Goal: Task Accomplishment & Management: Complete application form

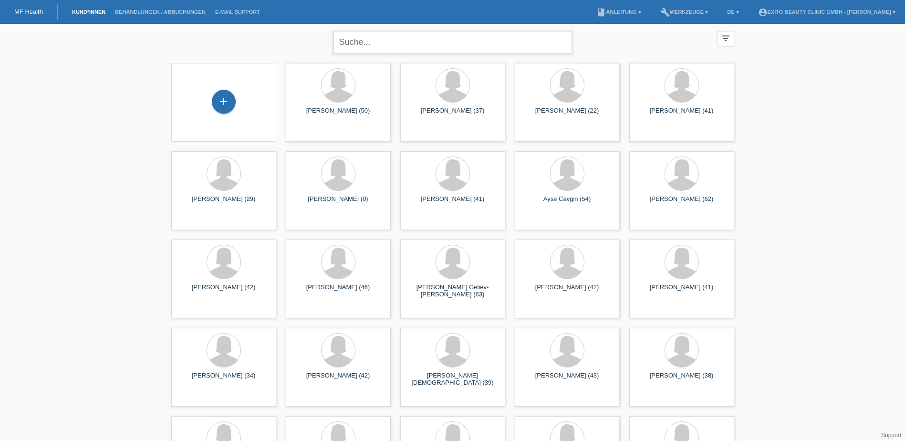
click at [364, 42] on input "text" at bounding box center [452, 42] width 238 height 22
type input "amire"
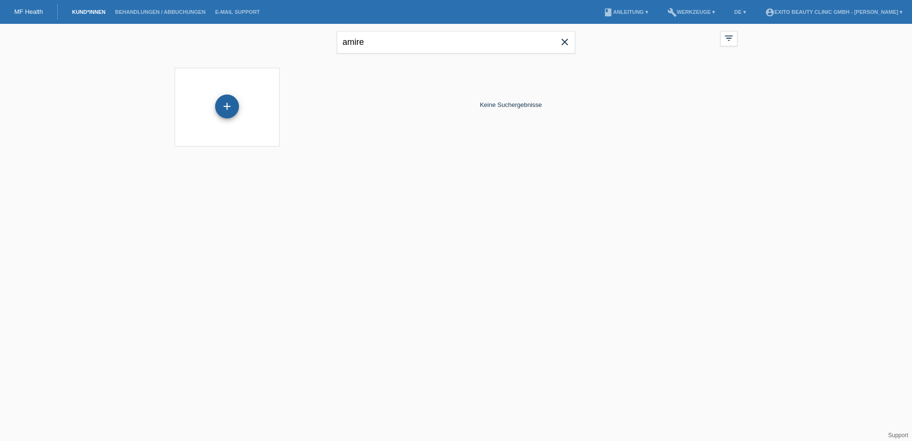
click at [226, 107] on div "+" at bounding box center [227, 106] width 24 height 24
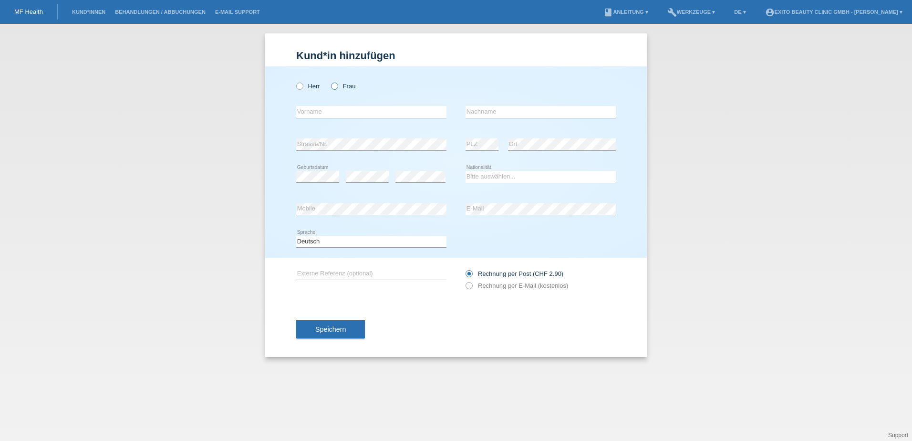
click at [339, 87] on label "Frau" at bounding box center [343, 86] width 24 height 7
click at [337, 87] on input "Frau" at bounding box center [334, 86] width 6 height 6
radio input "true"
click at [339, 111] on input "text" at bounding box center [371, 112] width 150 height 12
type input "Amire"
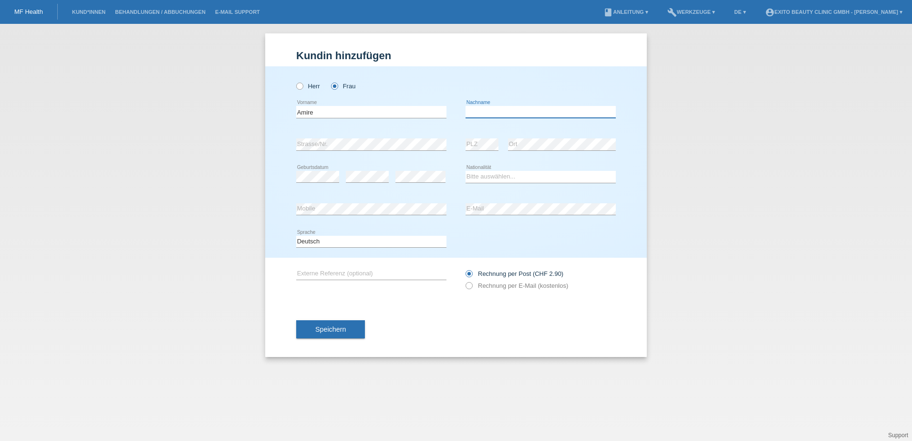
click at [485, 111] on input "text" at bounding box center [541, 112] width 150 height 12
type input "Jenni"
click at [431, 135] on div "error Strasse/Nr." at bounding box center [371, 144] width 150 height 32
click at [485, 143] on div "error PLZ error Ort" at bounding box center [541, 144] width 150 height 32
click at [488, 171] on select "Bitte auswählen... Schweiz Deutschland Liechtenstein Österreich ------------ Af…" at bounding box center [541, 176] width 150 height 11
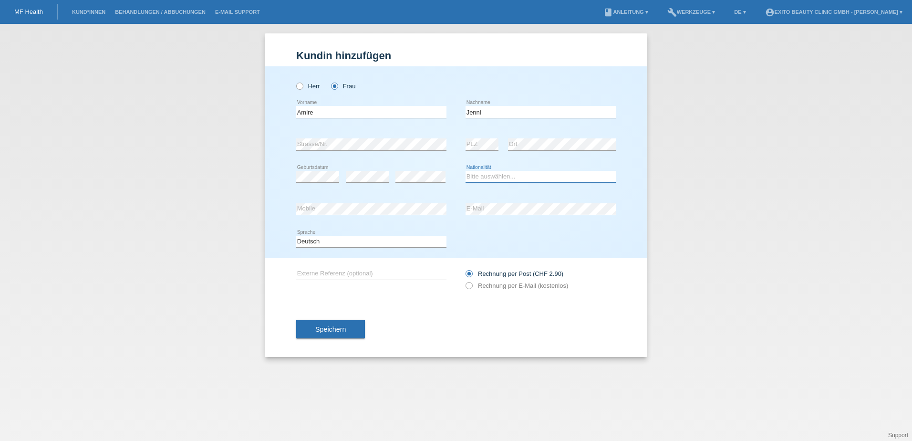
select select "MK"
click at [466, 171] on select "Bitte auswählen... Schweiz Deutschland Liechtenstein Österreich ------------ Af…" at bounding box center [541, 176] width 150 height 11
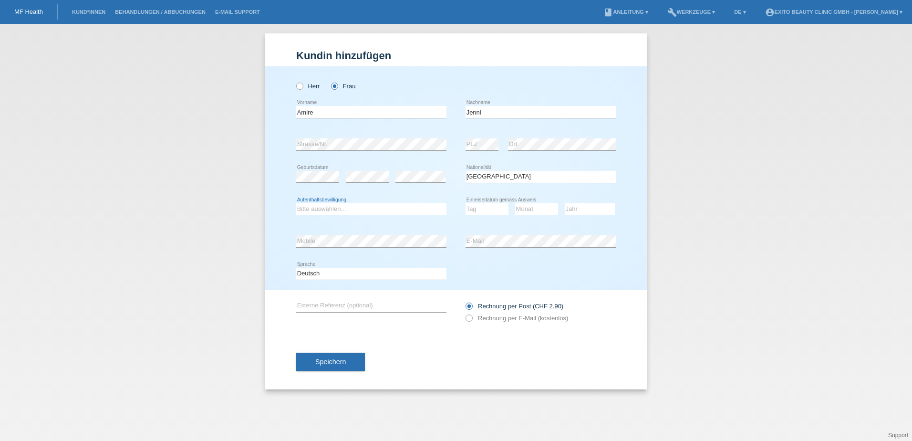
click at [360, 207] on select "Bitte auswählen... C B B - Flüchtlingsstatus Andere" at bounding box center [371, 208] width 150 height 11
select select "C"
click at [296, 203] on select "Bitte auswählen... C B B - Flüchtlingsstatus Andere" at bounding box center [371, 208] width 150 height 11
click at [488, 209] on select "Tag 01 02 03 04 05 06 07 08 09 10 11" at bounding box center [487, 208] width 43 height 11
select select "24"
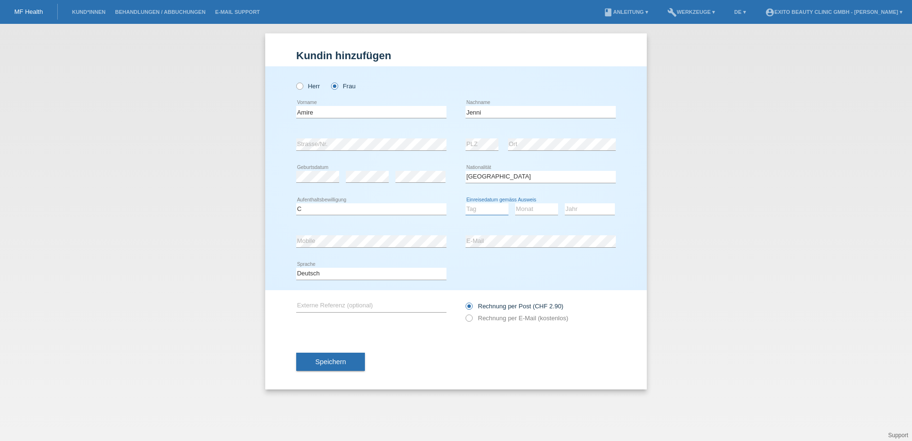
click at [466, 203] on select "Tag 01 02 03 04 05 06 07 08 09 10 11" at bounding box center [487, 208] width 43 height 11
click at [525, 209] on select "Monat 01 02 03 04 05 06 07 08 09 10 11" at bounding box center [536, 208] width 43 height 11
select select "06"
click at [515, 203] on select "Monat 01 02 03 04 05 06 07 08 09 10 11" at bounding box center [536, 208] width 43 height 11
click at [575, 212] on select "Jahr 2025 2024 2023 2022 2021 2020 2019 2018 2017 2016 2015 2014 2013 2012 2011…" at bounding box center [590, 208] width 50 height 11
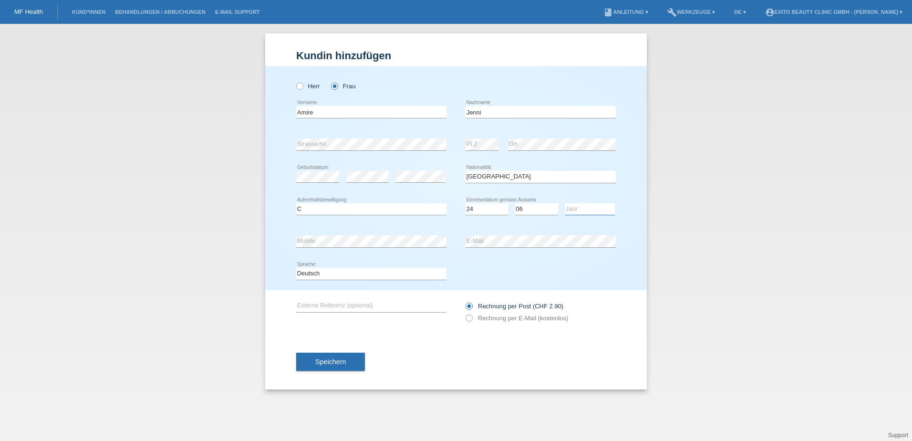
select select "1995"
click at [565, 203] on select "Jahr 2025 2024 2023 2022 2021 2020 2019 2018 2017 2016 2015 2014 2013 2012 2011…" at bounding box center [590, 208] width 50 height 11
click at [464, 313] on icon at bounding box center [464, 313] width 0 height 0
click at [470, 316] on input "Rechnung per E-Mail (kostenlos)" at bounding box center [469, 320] width 6 height 12
radio input "true"
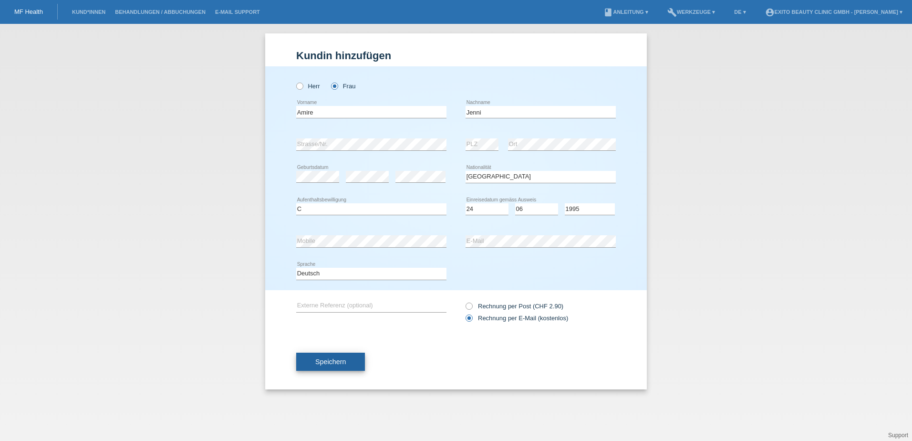
click at [339, 362] on span "Speichern" at bounding box center [330, 362] width 31 height 8
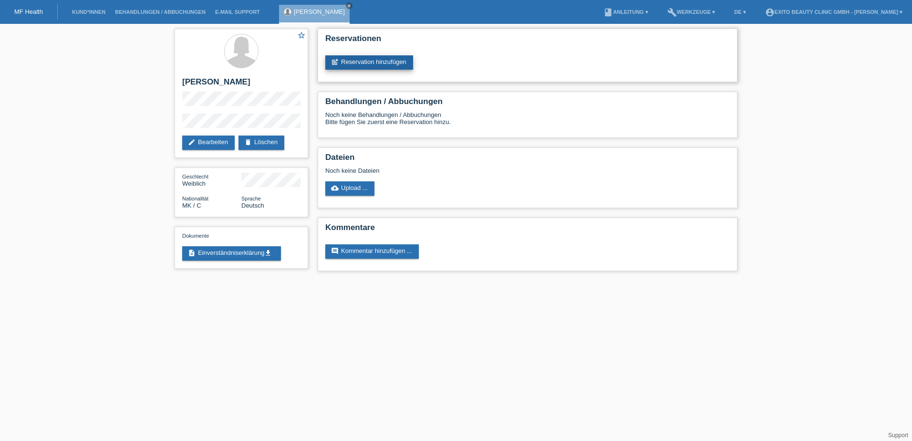
click at [376, 62] on link "post_add Reservation hinzufügen" at bounding box center [369, 62] width 88 height 14
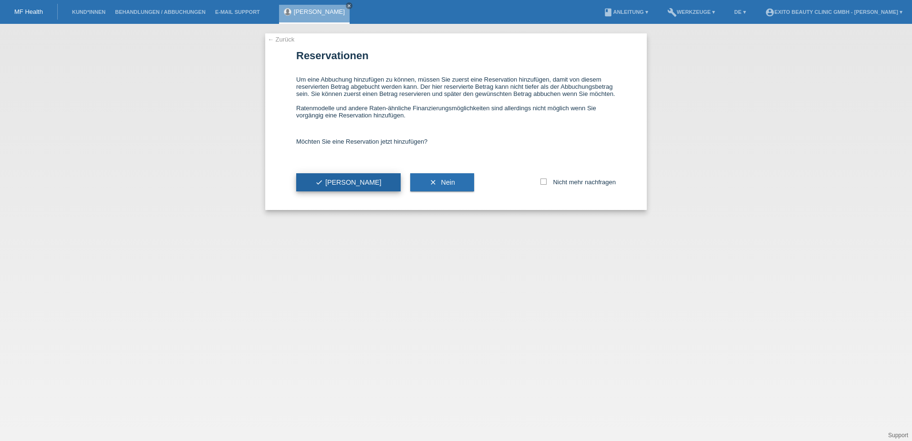
click at [321, 182] on icon "check" at bounding box center [319, 182] width 8 height 8
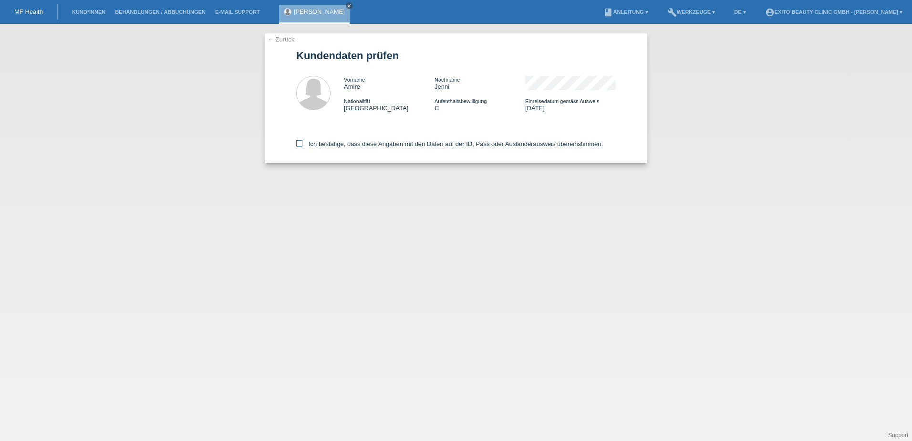
click at [300, 145] on icon at bounding box center [299, 143] width 6 height 6
click at [300, 145] on input "Ich bestätige, dass diese Angaben mit den Daten auf der ID, Pass oder Ausländer…" at bounding box center [299, 143] width 6 height 6
checkbox input "true"
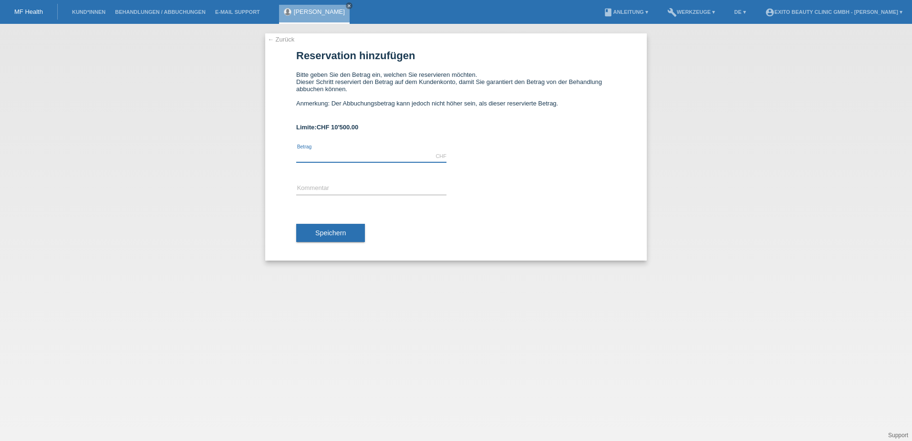
click at [309, 160] on input "text" at bounding box center [371, 156] width 150 height 12
type input "2200.00"
click at [306, 186] on input "text" at bounding box center [371, 189] width 150 height 12
type input "Behandlung"
click at [337, 229] on span "Speichern" at bounding box center [330, 233] width 31 height 8
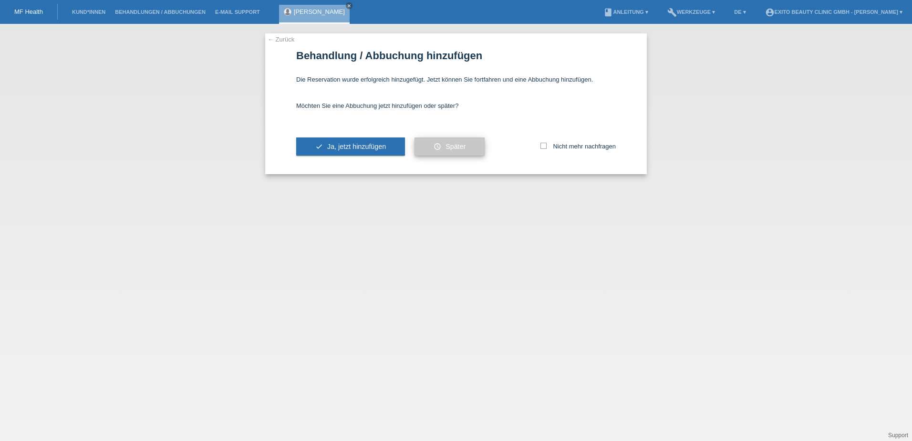
click at [432, 146] on button "schedule Später" at bounding box center [449, 146] width 70 height 18
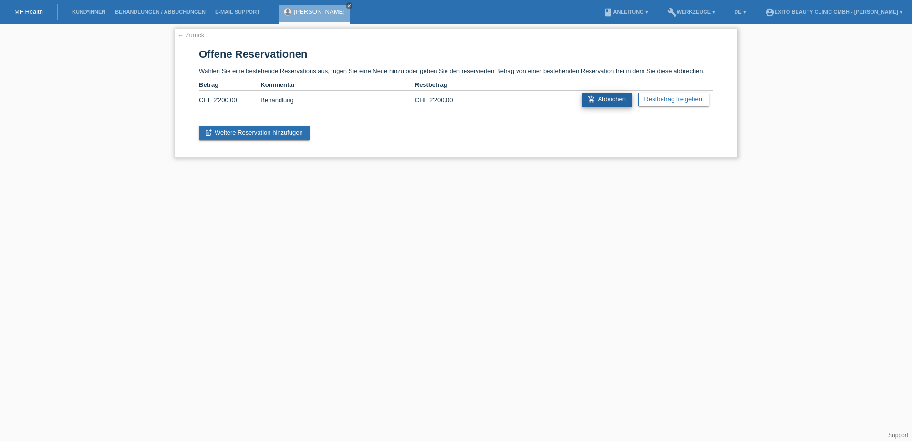
click at [592, 95] on icon "add_shopping_cart" at bounding box center [592, 99] width 8 height 8
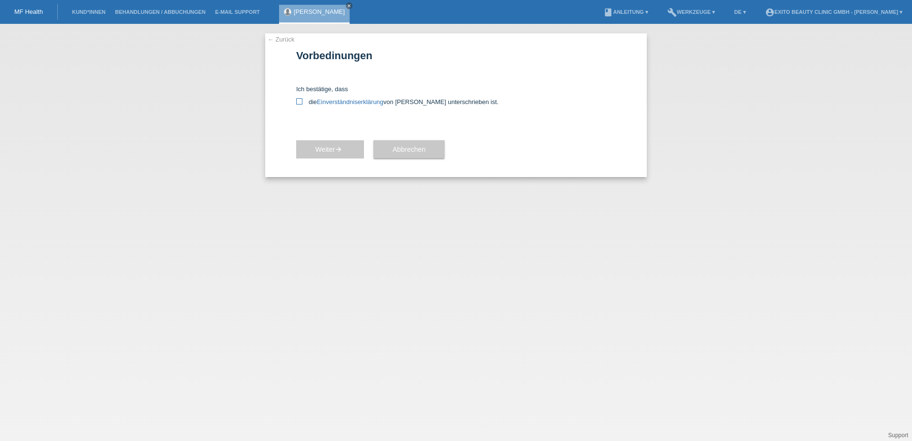
click at [302, 98] on label "die Einverständniserklärung von der Kundin unterschrieben ist." at bounding box center [456, 101] width 320 height 7
click at [302, 98] on input "die Einverständniserklärung von der Kundin unterschrieben ist." at bounding box center [299, 101] width 6 height 6
checkbox input "true"
click at [341, 99] on link "Einverständniserklärung" at bounding box center [350, 101] width 66 height 7
click at [328, 149] on span "Weiter arrow_forward" at bounding box center [330, 149] width 30 height 8
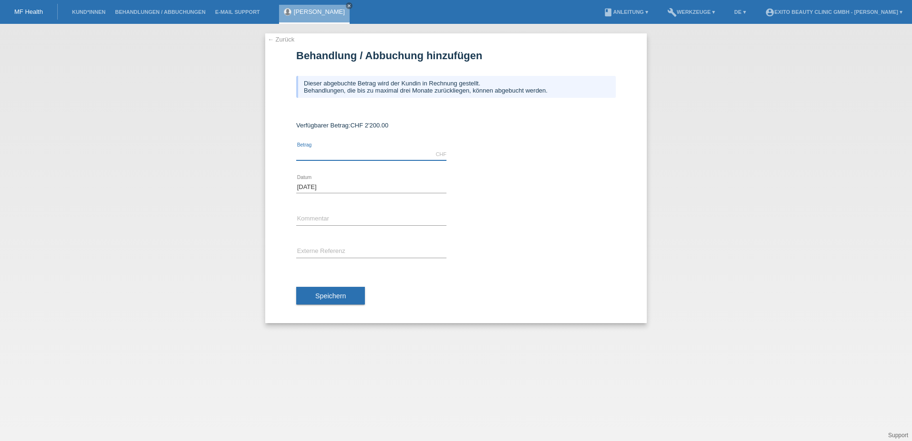
drag, startPoint x: 0, startPoint y: 0, endPoint x: 328, endPoint y: 149, distance: 360.5
click at [328, 149] on input "text" at bounding box center [371, 154] width 150 height 12
type input "2100.00"
click at [329, 219] on input "text" at bounding box center [371, 219] width 150 height 12
type input "Behandlung"
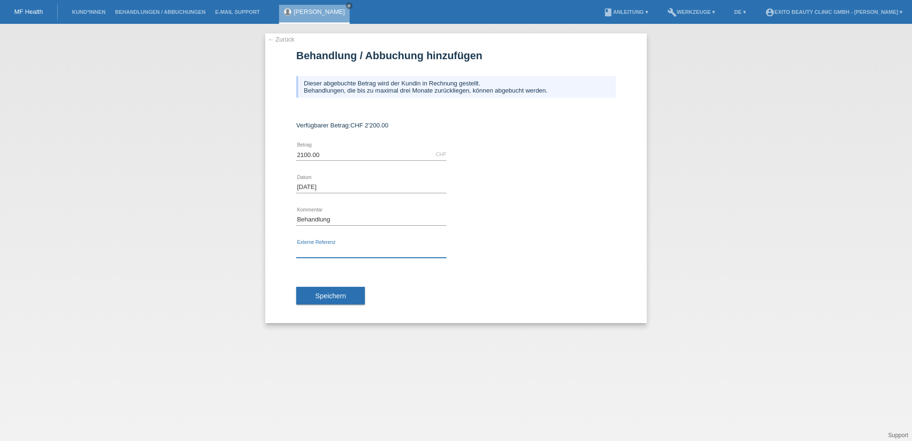
click at [333, 251] on input "text" at bounding box center [371, 252] width 150 height 12
click at [344, 296] on span "Speichern" at bounding box center [330, 296] width 31 height 8
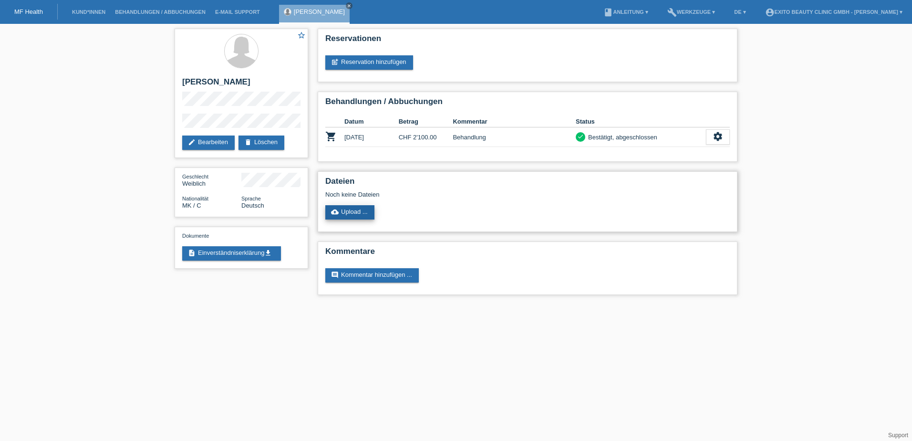
click at [357, 212] on link "cloud_upload Upload ..." at bounding box center [349, 212] width 49 height 14
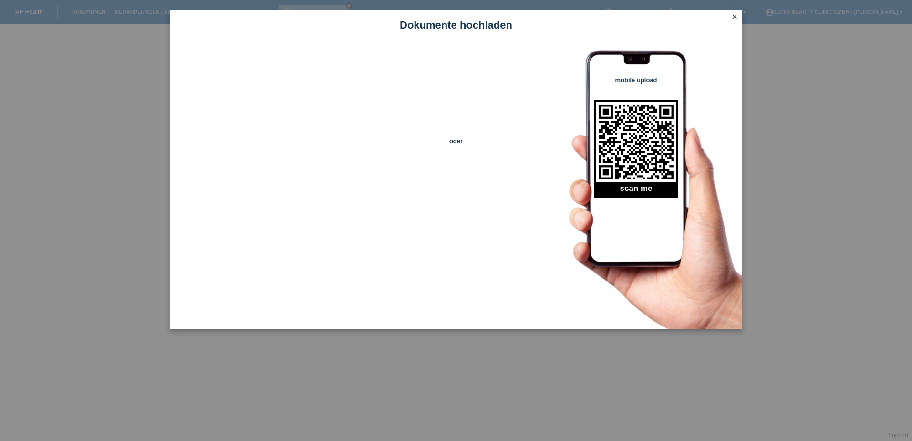
click at [738, 14] on link "close" at bounding box center [734, 17] width 12 height 11
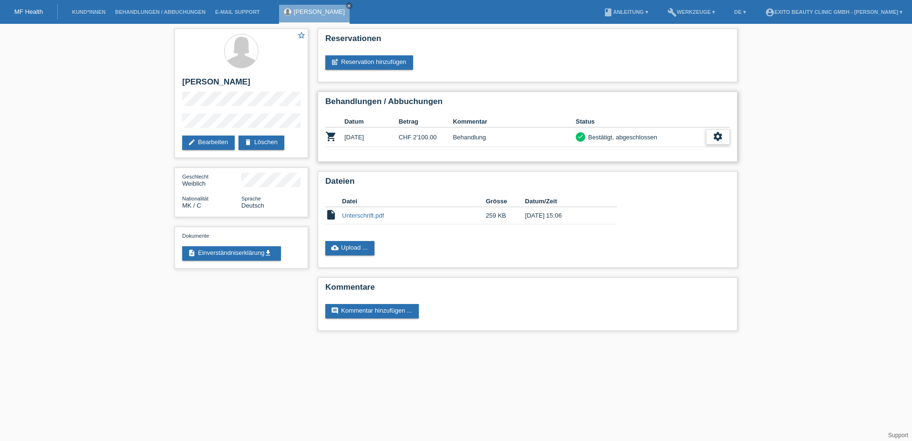
click at [717, 139] on icon "settings" at bounding box center [718, 136] width 10 height 10
click at [676, 99] on h2 "Behandlungen / Abbuchungen" at bounding box center [527, 104] width 404 height 14
click at [624, 102] on h2 "Behandlungen / Abbuchungen" at bounding box center [527, 104] width 404 height 14
